Goal: Information Seeking & Learning: Learn about a topic

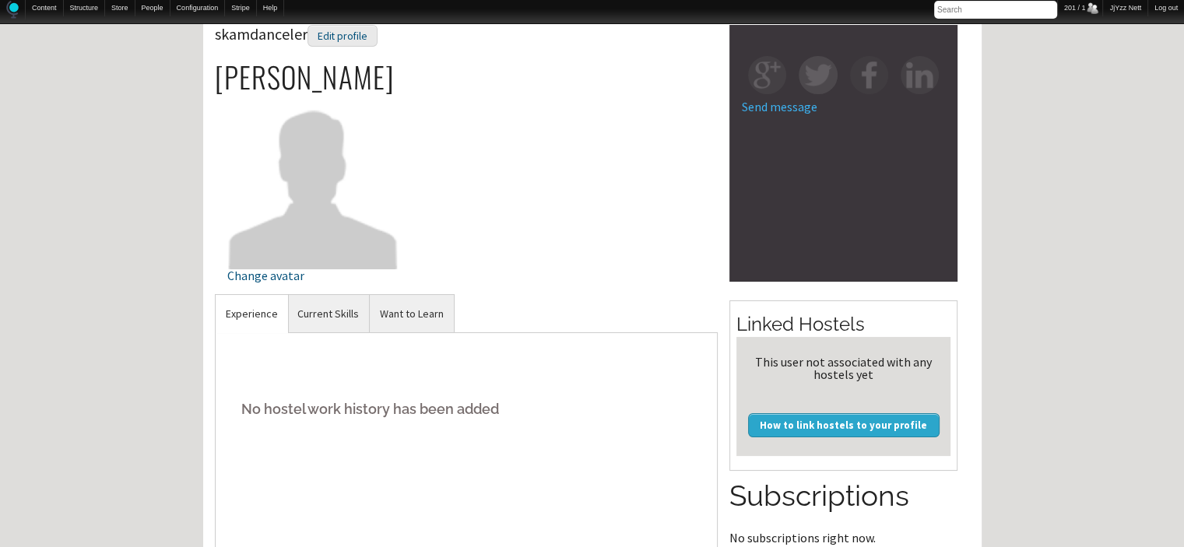
scroll to position [93, 0]
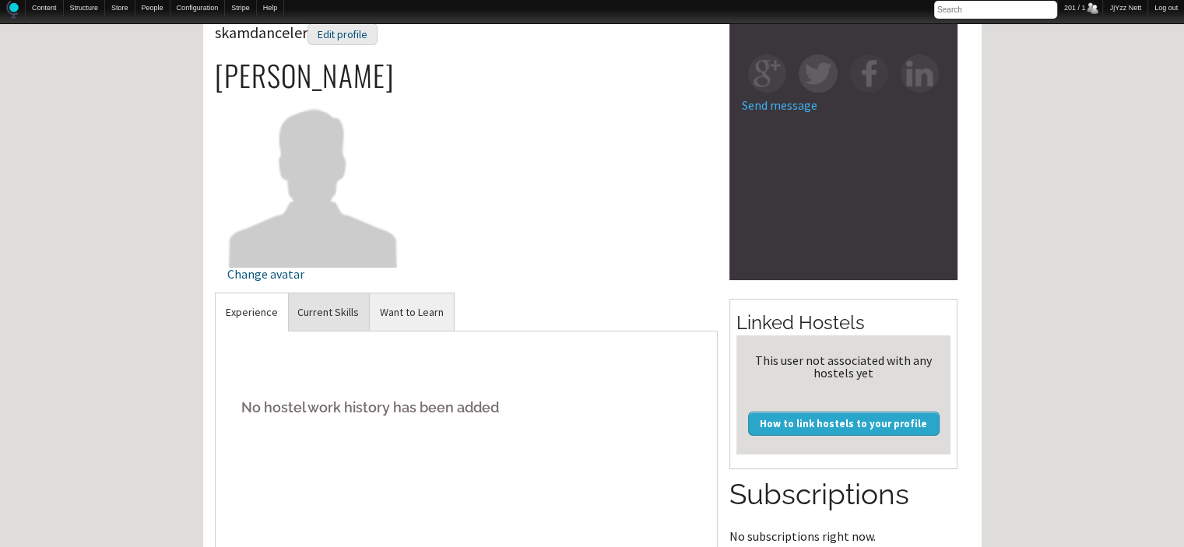
click at [318, 314] on link "Current Skills" at bounding box center [328, 312] width 82 height 38
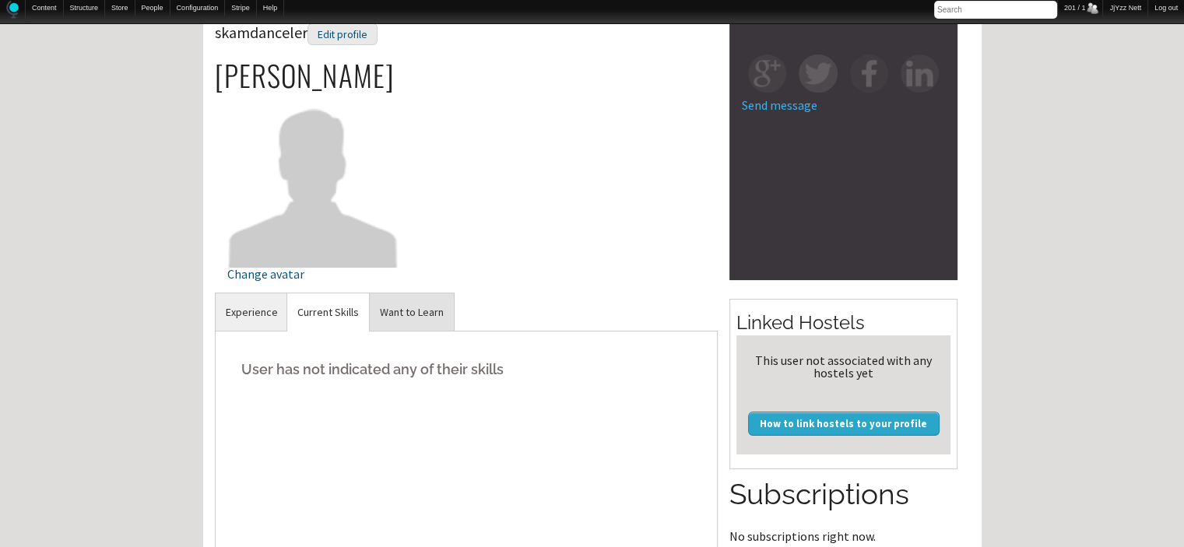
click at [383, 312] on link "Want to Learn" at bounding box center [412, 312] width 84 height 38
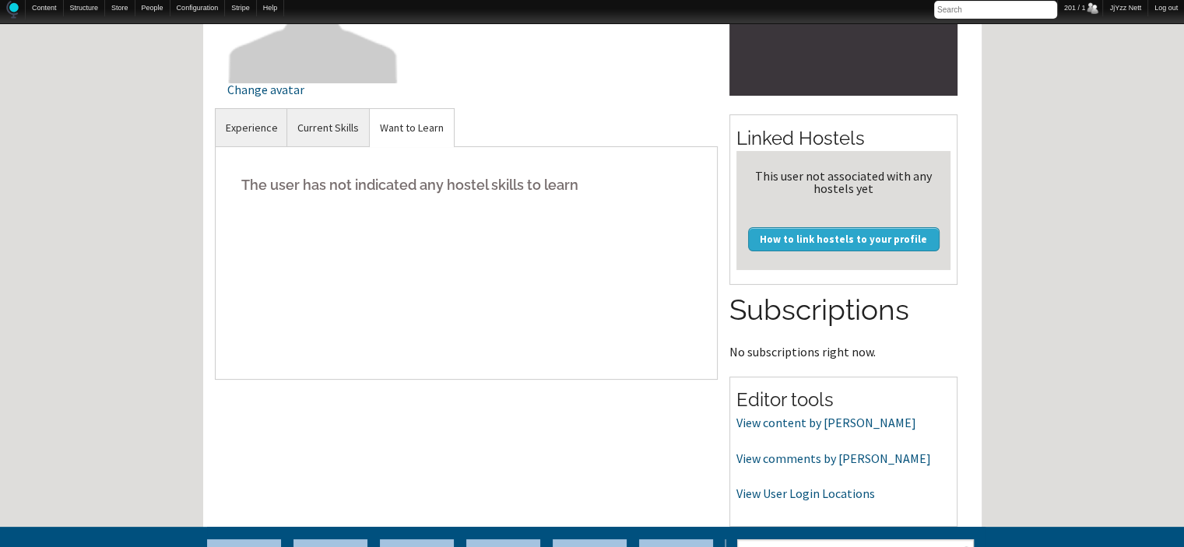
scroll to position [508, 0]
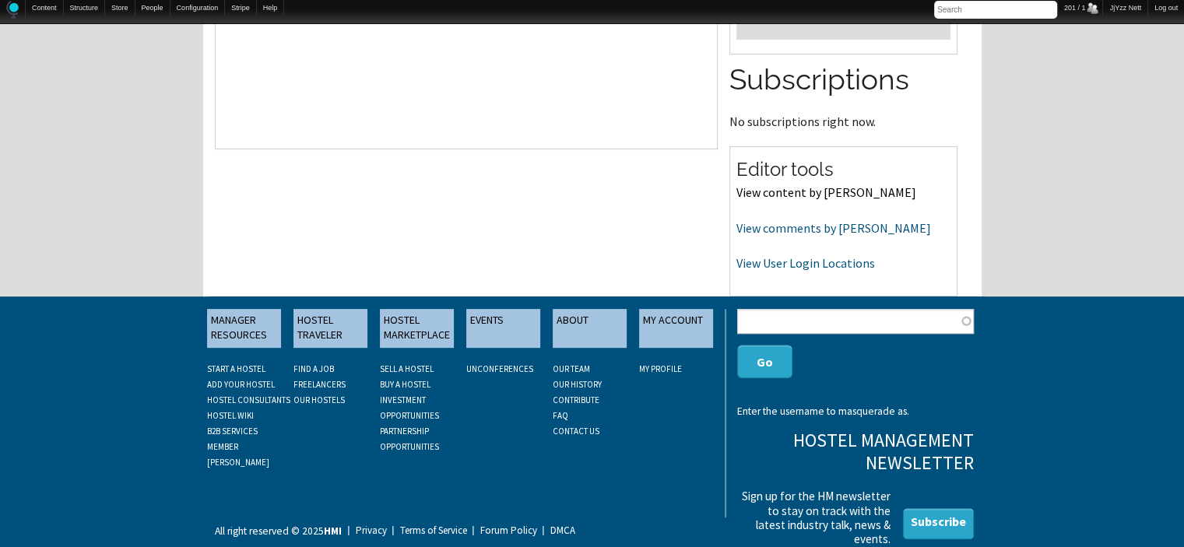
click at [785, 192] on link "View content by skamdanceler" at bounding box center [826, 192] width 180 height 16
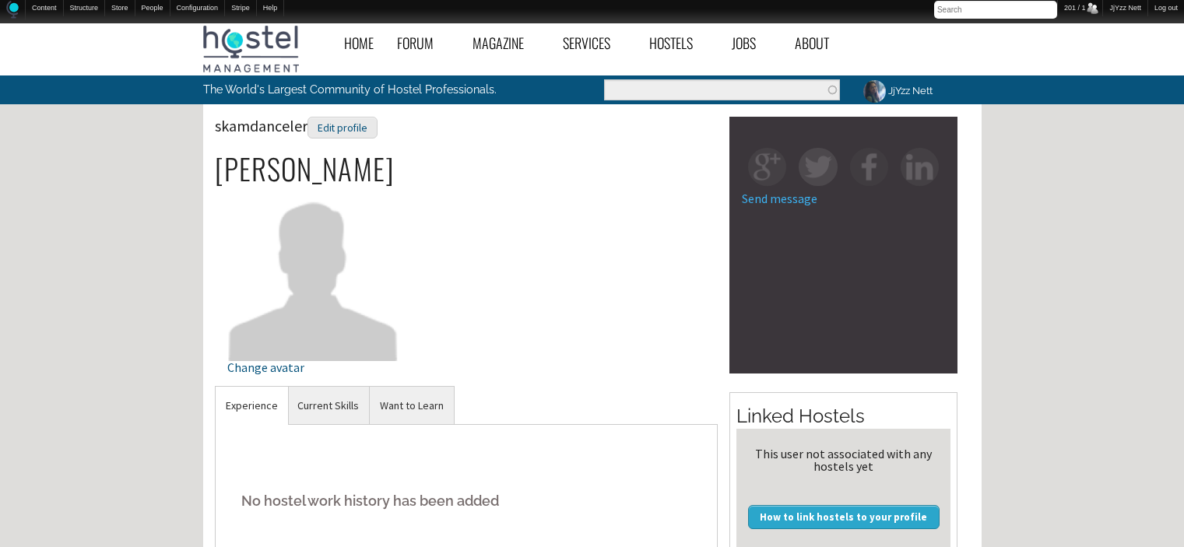
scroll to position [508, 0]
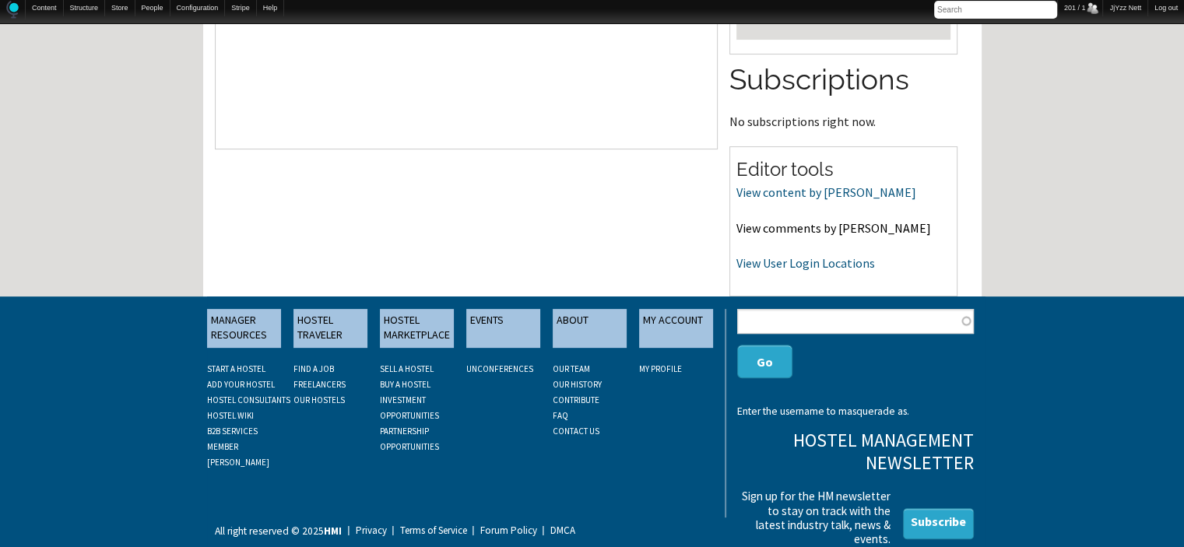
click at [838, 230] on link "View comments by skamdanceler" at bounding box center [833, 228] width 195 height 16
click at [847, 230] on link "View comments by skamdanceler" at bounding box center [833, 228] width 195 height 16
click at [810, 261] on link "View User Login Locations" at bounding box center [805, 263] width 139 height 16
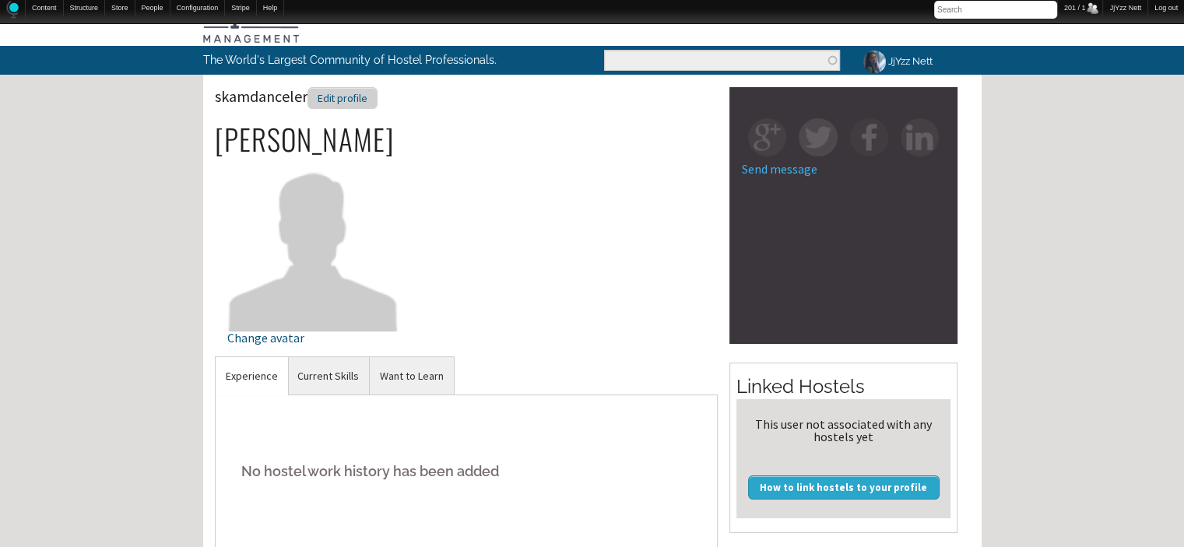
click at [325, 94] on div "Edit profile" at bounding box center [342, 98] width 70 height 23
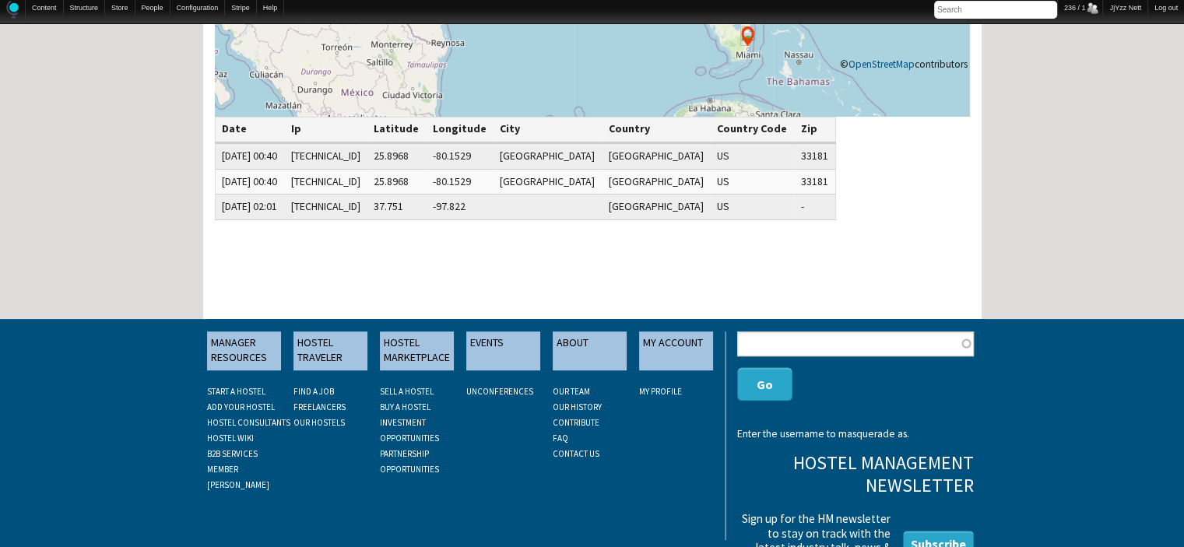
scroll to position [413, 0]
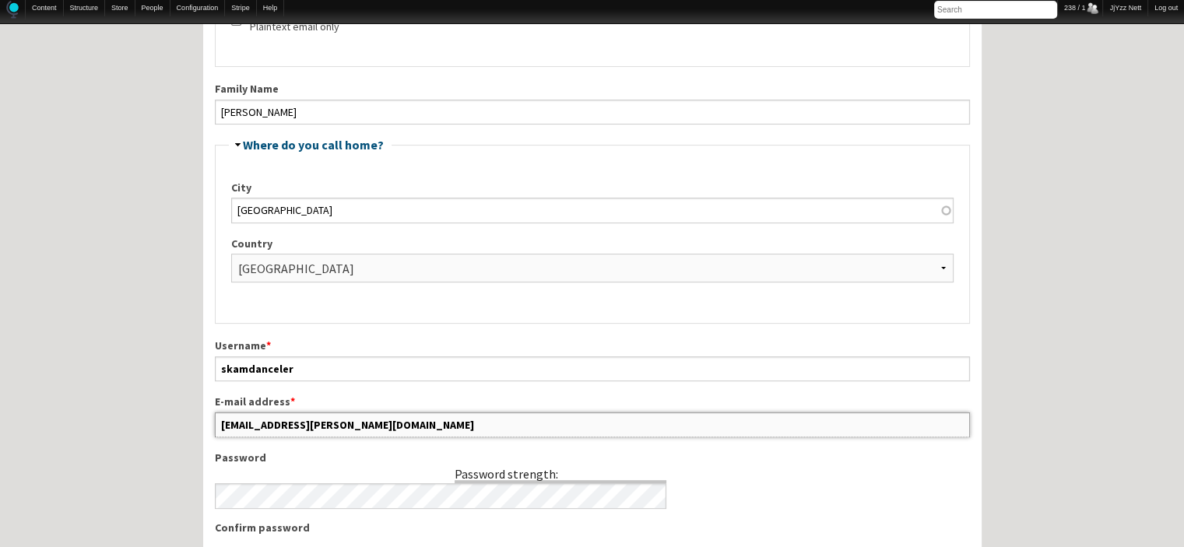
scroll to position [417, 0]
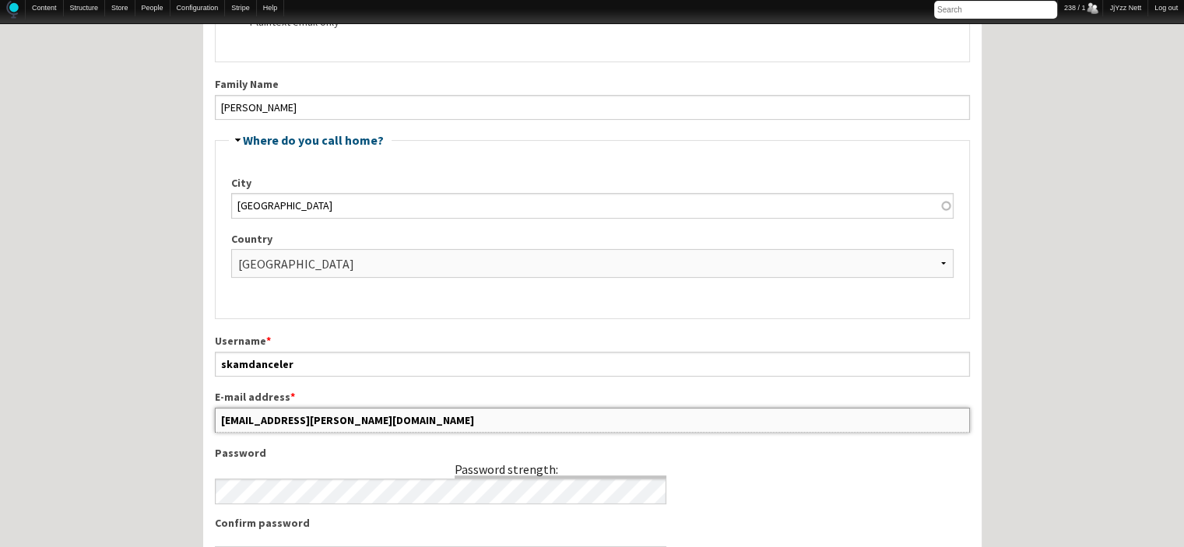
drag, startPoint x: 350, startPoint y: 519, endPoint x: 107, endPoint y: 434, distance: 257.2
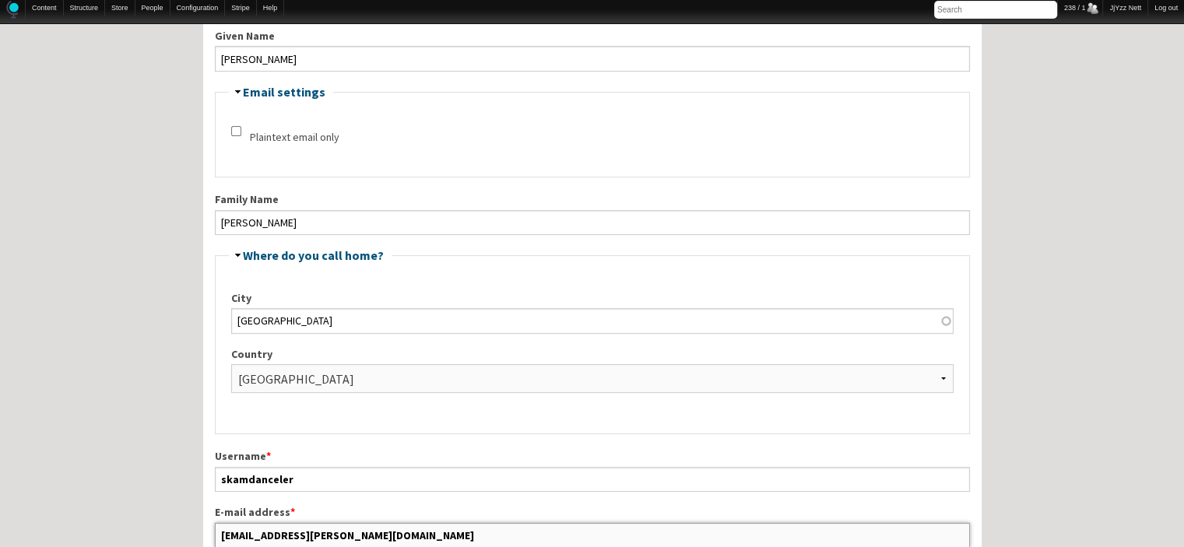
scroll to position [299, 0]
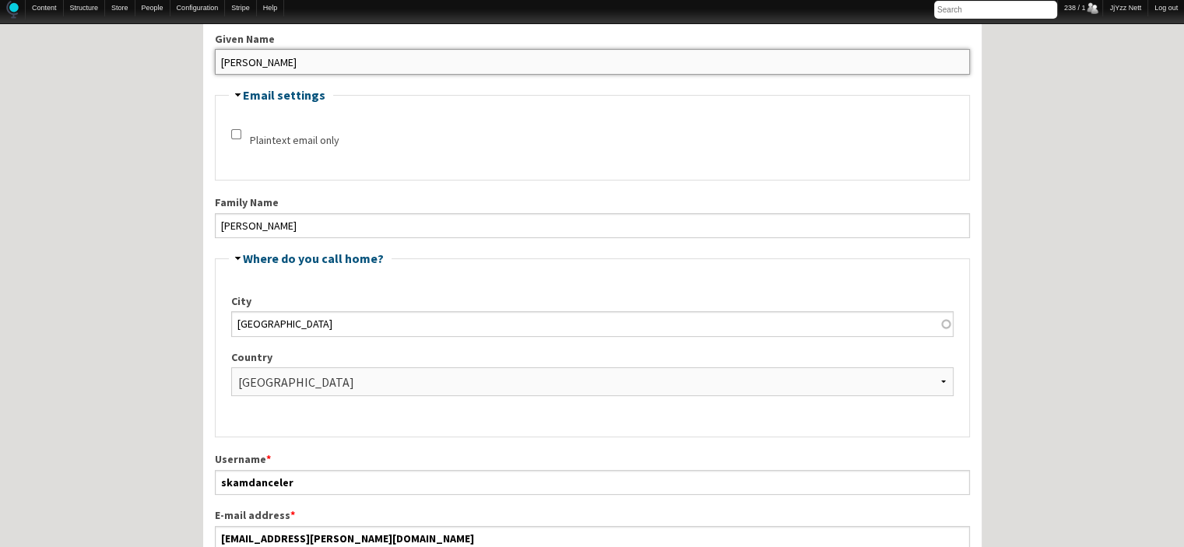
drag, startPoint x: 252, startPoint y: 54, endPoint x: 170, endPoint y: 58, distance: 82.6
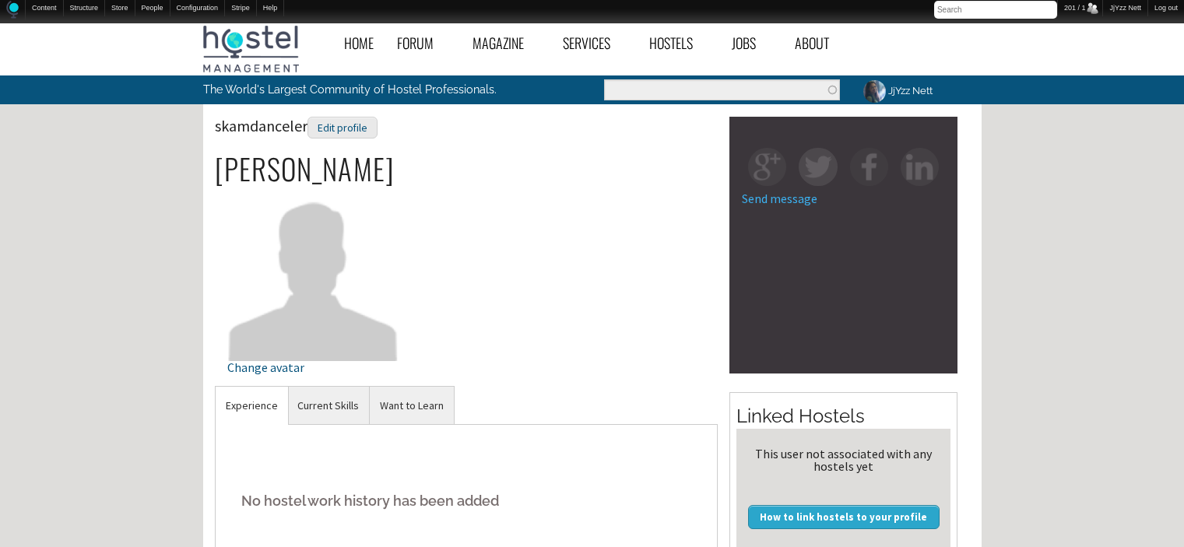
scroll to position [30, 0]
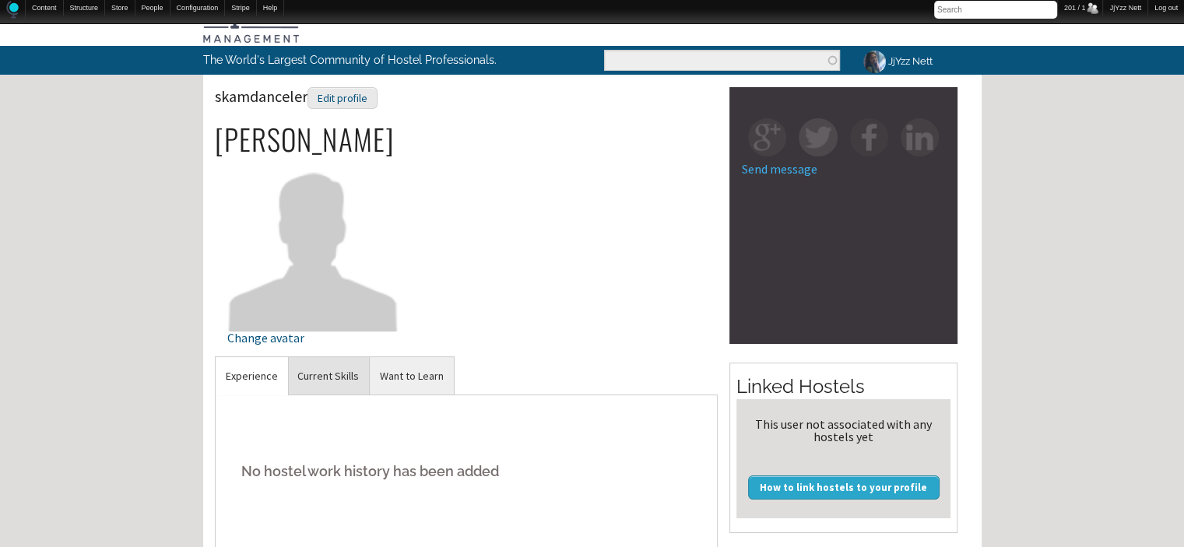
click at [336, 385] on link "Current Skills" at bounding box center [328, 376] width 82 height 38
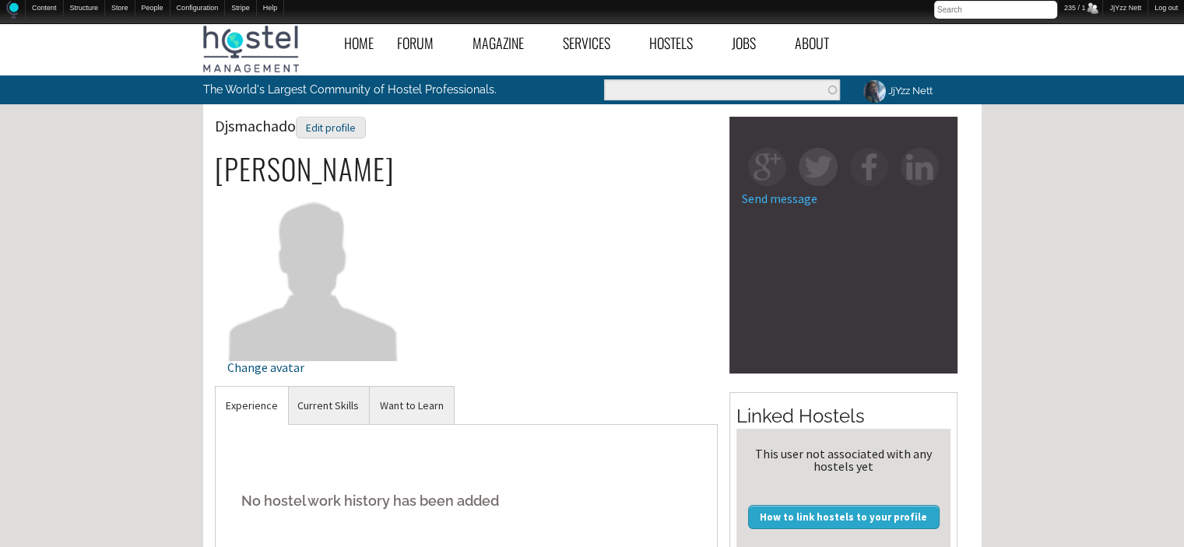
scroll to position [31, 0]
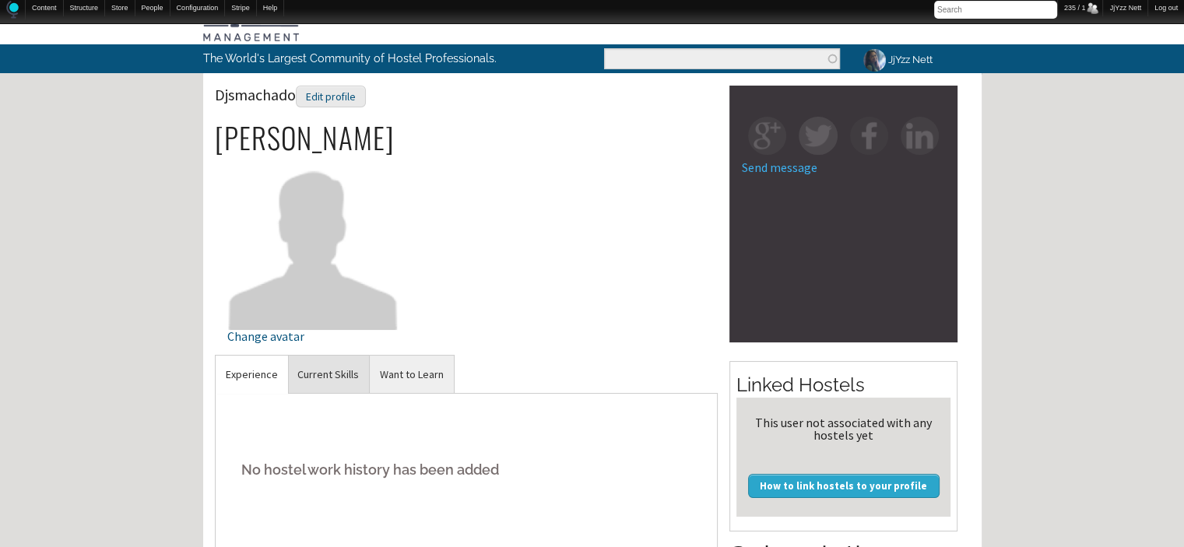
click at [332, 377] on link "Current Skills" at bounding box center [328, 375] width 82 height 38
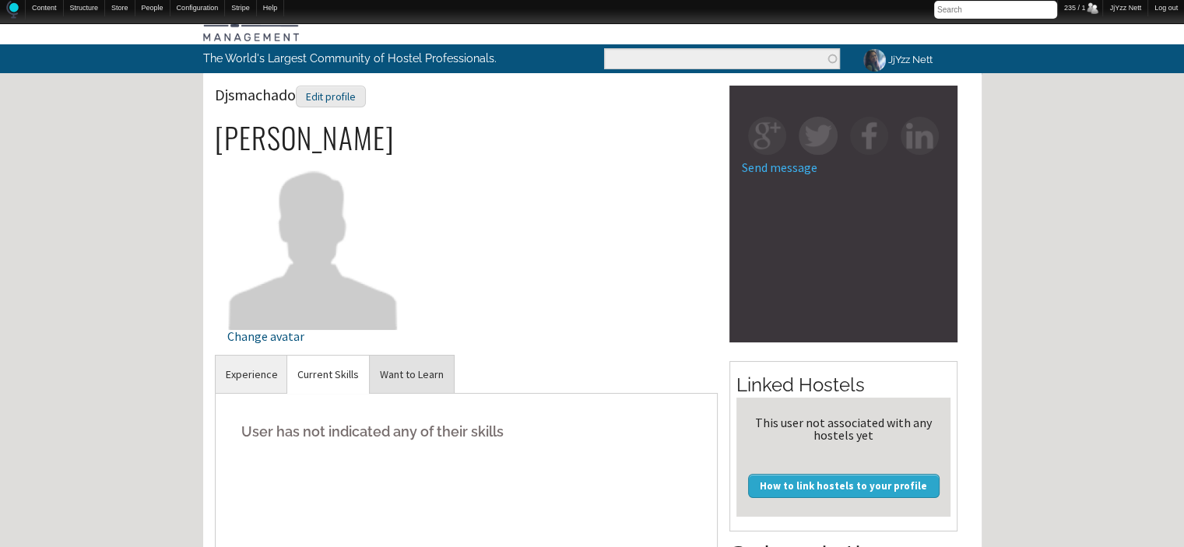
click at [413, 369] on link "Want to Learn" at bounding box center [412, 375] width 84 height 38
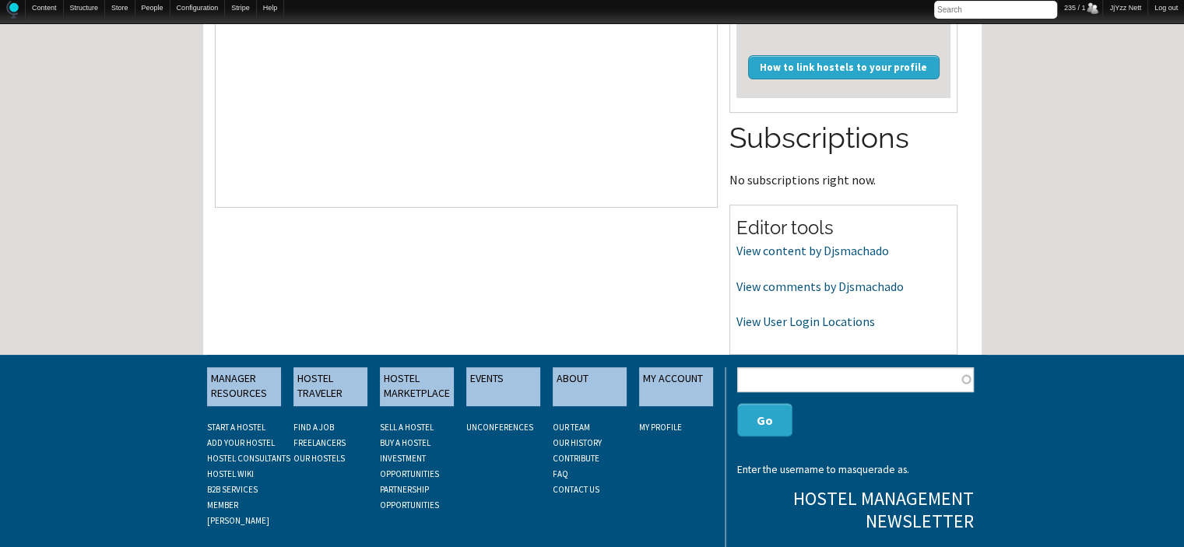
scroll to position [467, 0]
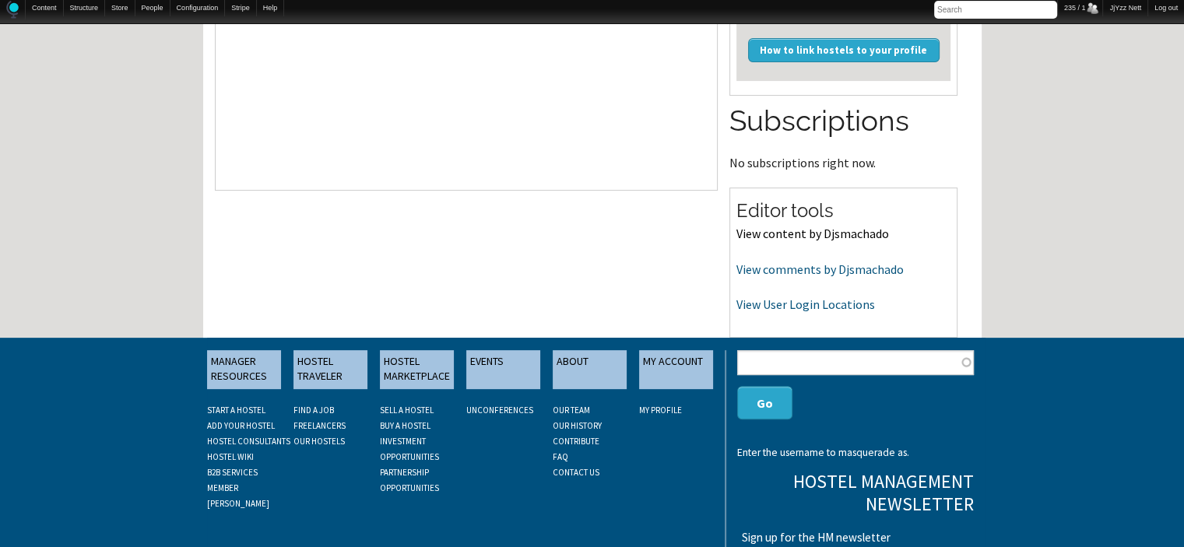
click at [859, 237] on link "View content by Djsmachado" at bounding box center [812, 234] width 153 height 16
click at [755, 266] on link "View comments by Djsmachado" at bounding box center [819, 270] width 167 height 16
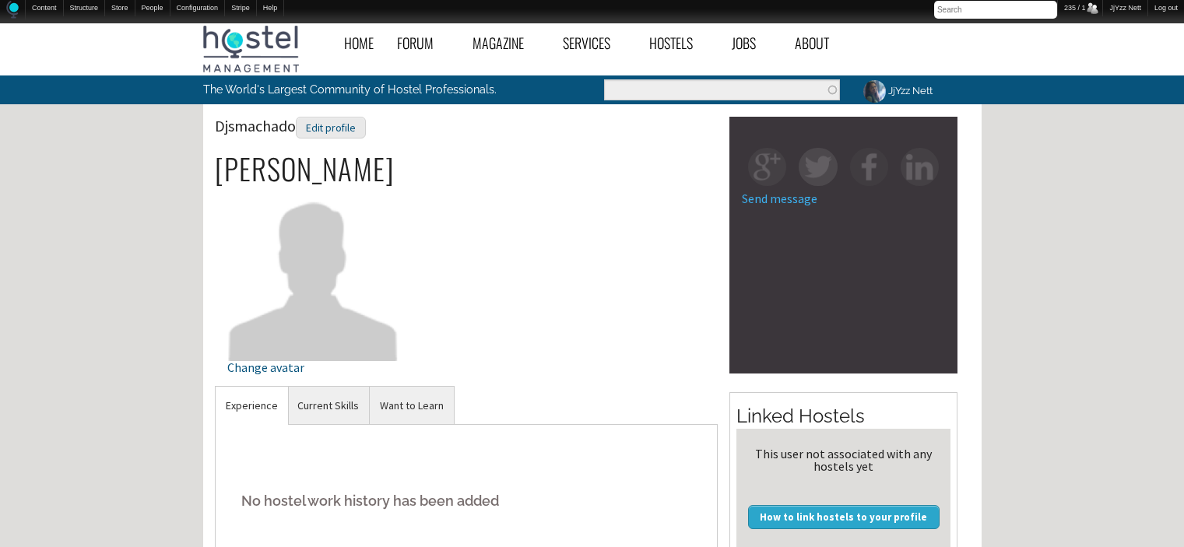
scroll to position [467, 0]
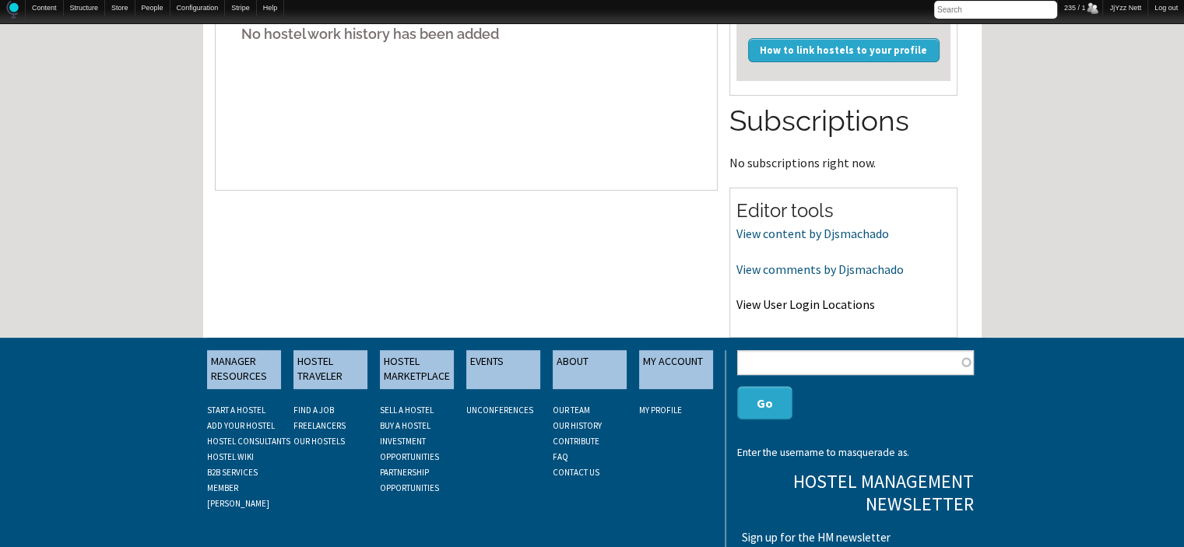
click at [770, 298] on link "View User Login Locations" at bounding box center [805, 305] width 139 height 16
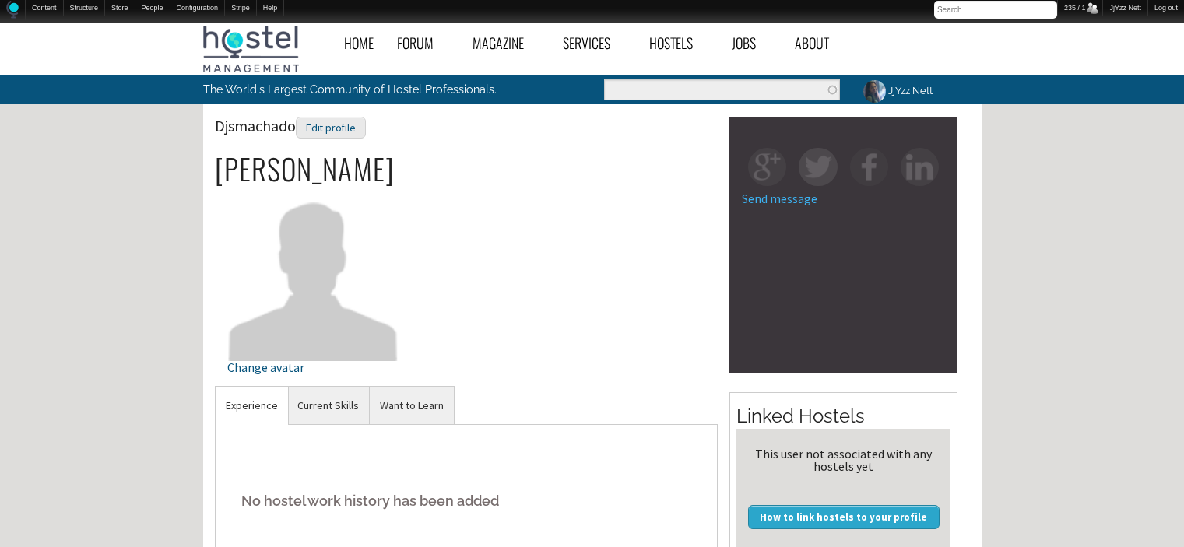
scroll to position [467, 0]
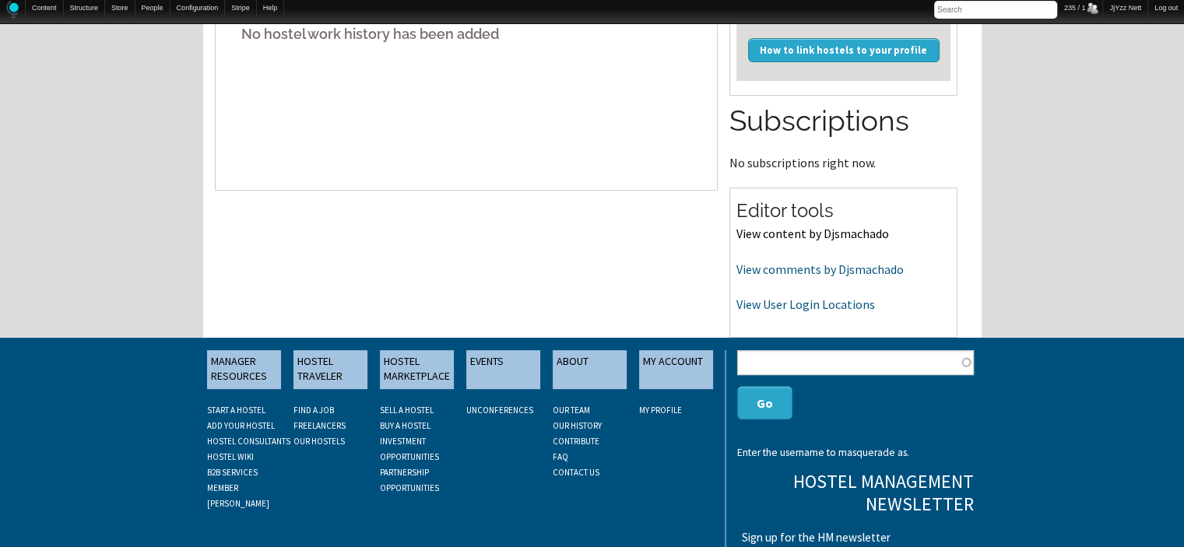
click at [767, 230] on link "View content by Djsmachado" at bounding box center [812, 234] width 153 height 16
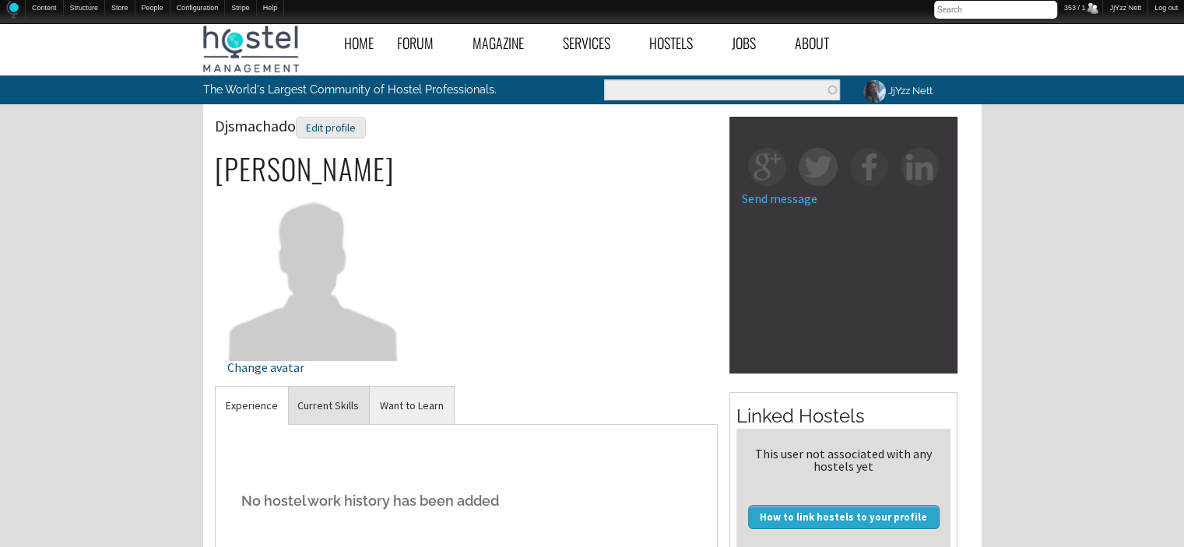
click at [342, 405] on link "Current Skills" at bounding box center [328, 406] width 82 height 38
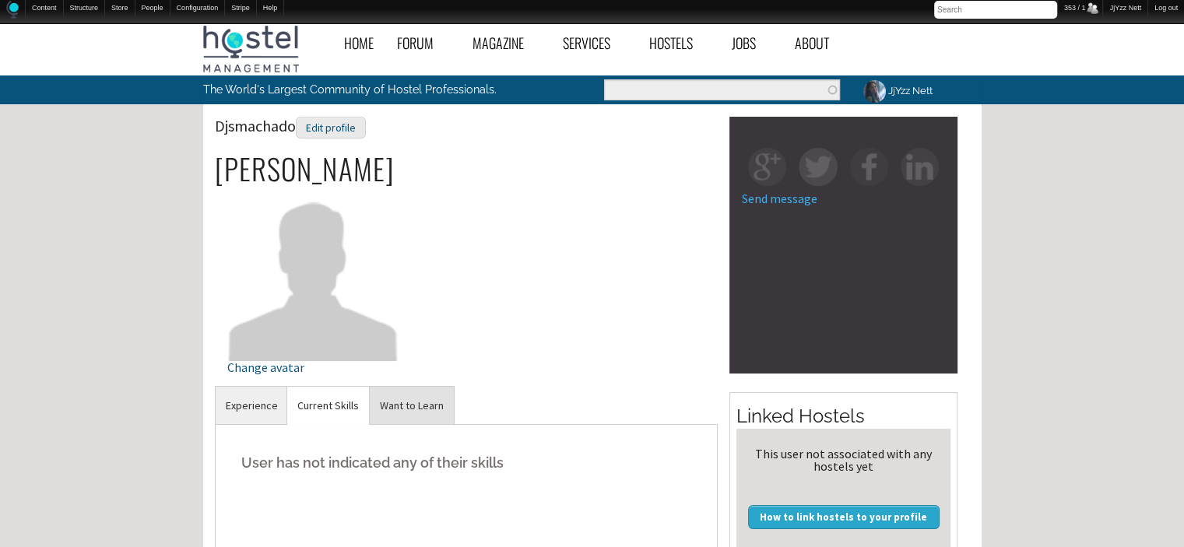
click at [416, 401] on link "Want to Learn" at bounding box center [412, 406] width 84 height 38
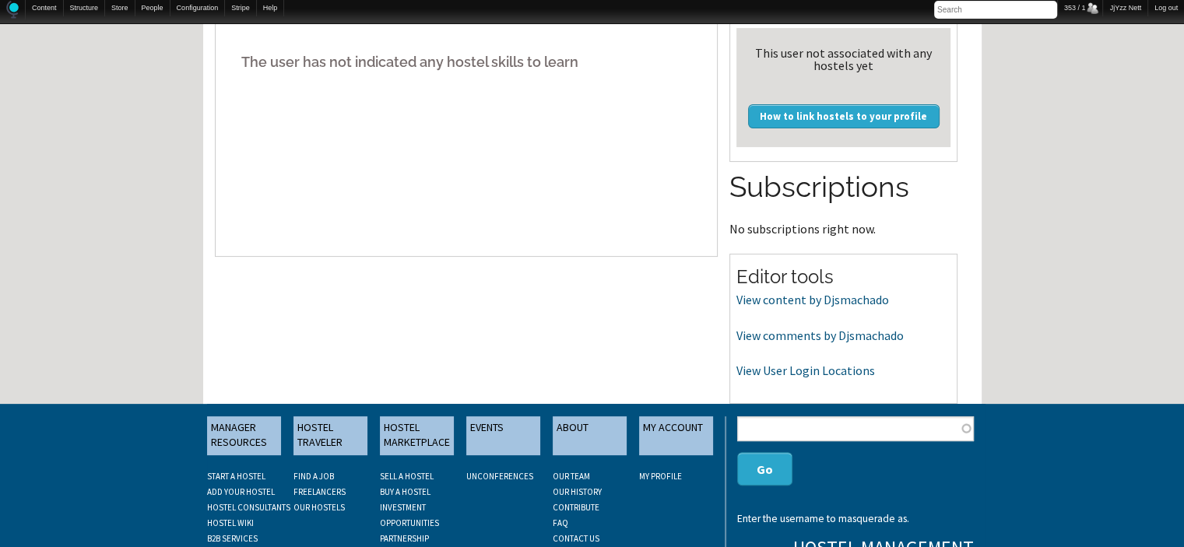
scroll to position [436, 0]
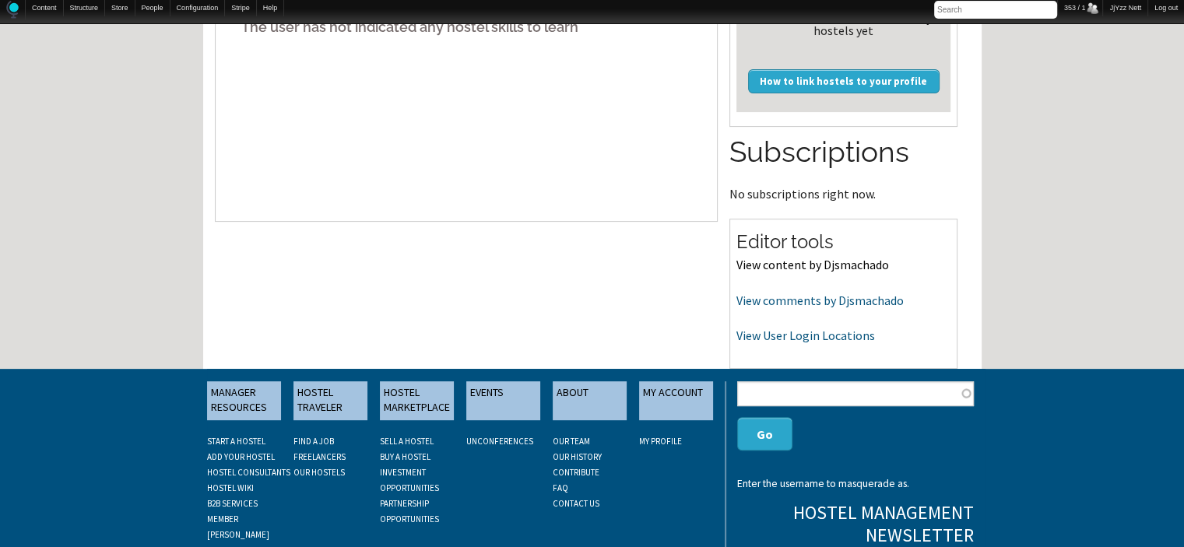
click at [777, 264] on link "View content by Djsmachado" at bounding box center [812, 265] width 153 height 16
click at [764, 298] on link "View comments by Djsmachado" at bounding box center [819, 301] width 167 height 16
click at [760, 336] on link "View User Login Locations" at bounding box center [805, 336] width 139 height 16
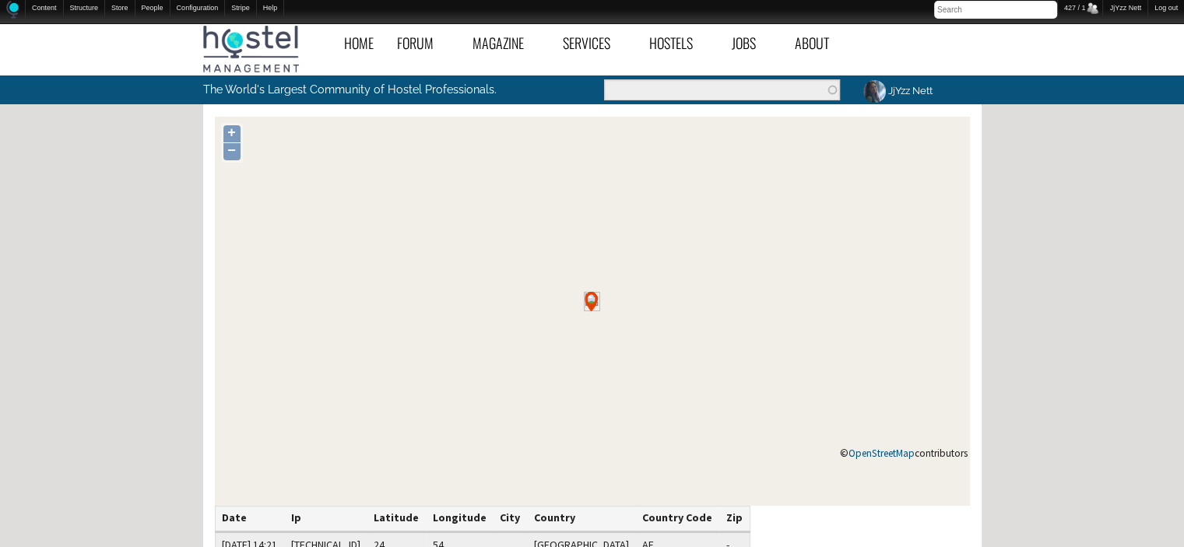
scroll to position [413, 0]
